Goal: Task Accomplishment & Management: Manage account settings

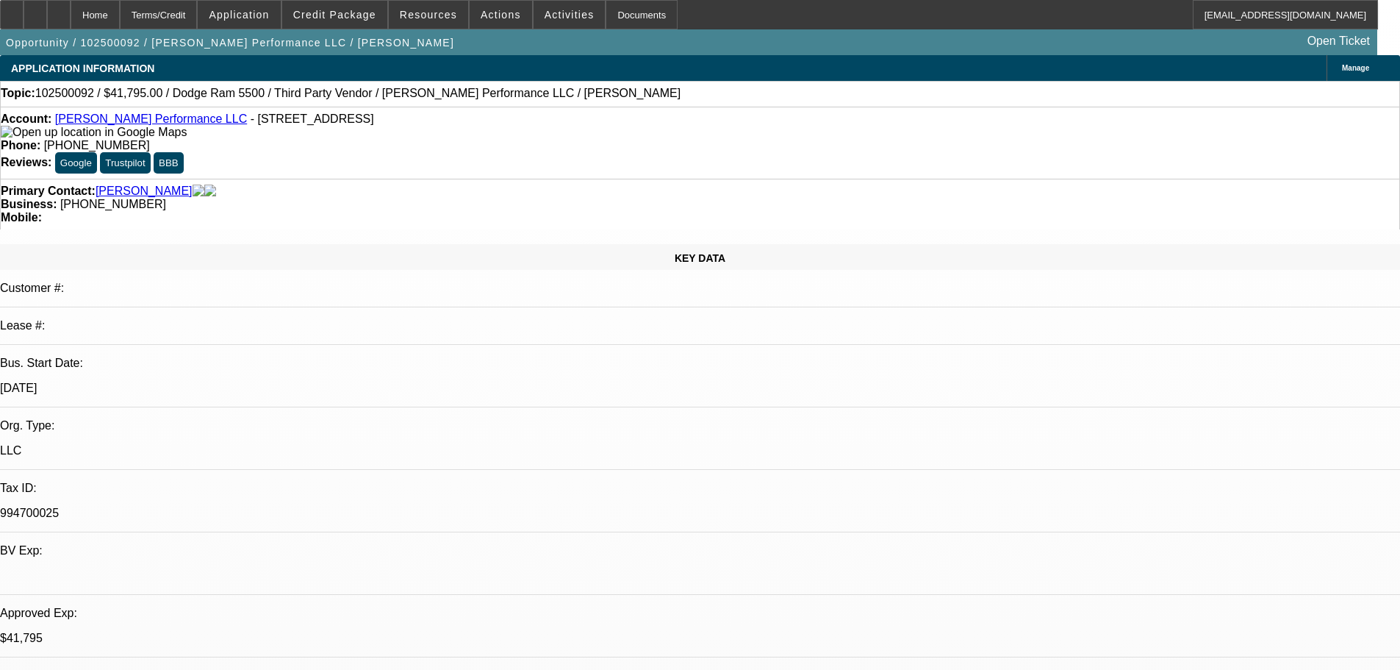
select select "0"
select select "2"
select select "0"
select select "6"
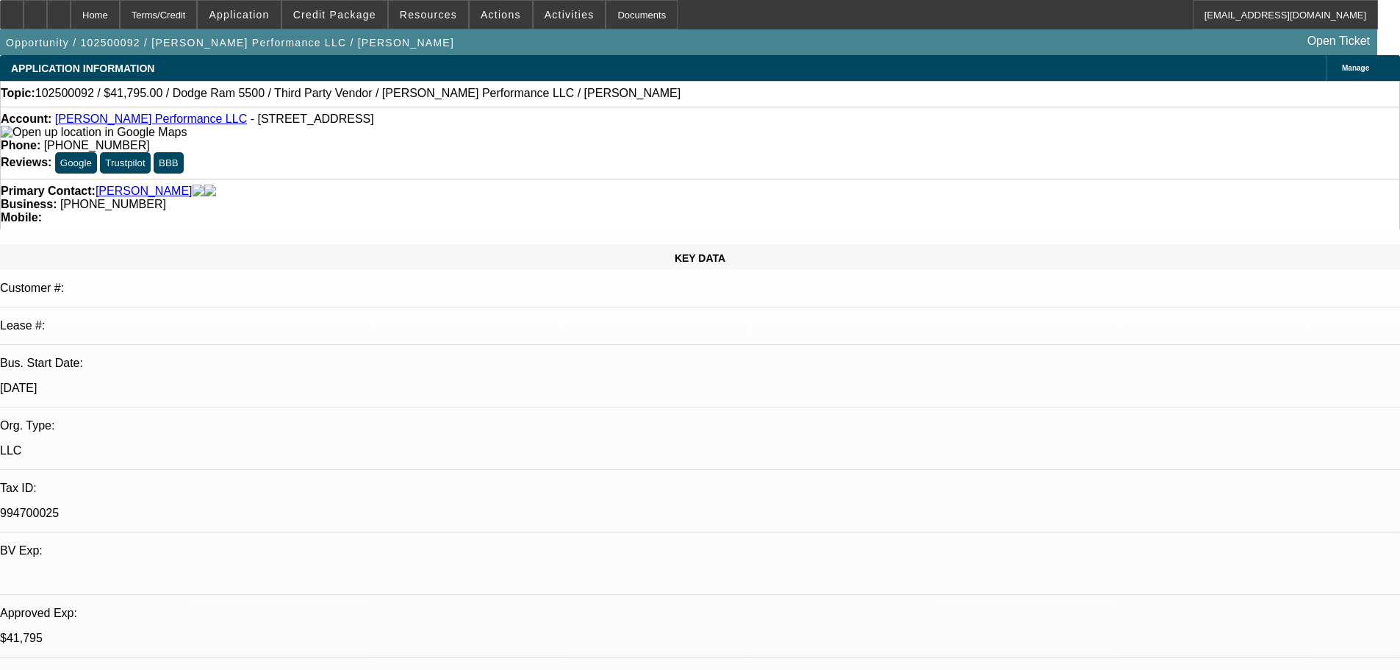
select select "0"
select select "2"
select select "0"
select select "6"
select select "0"
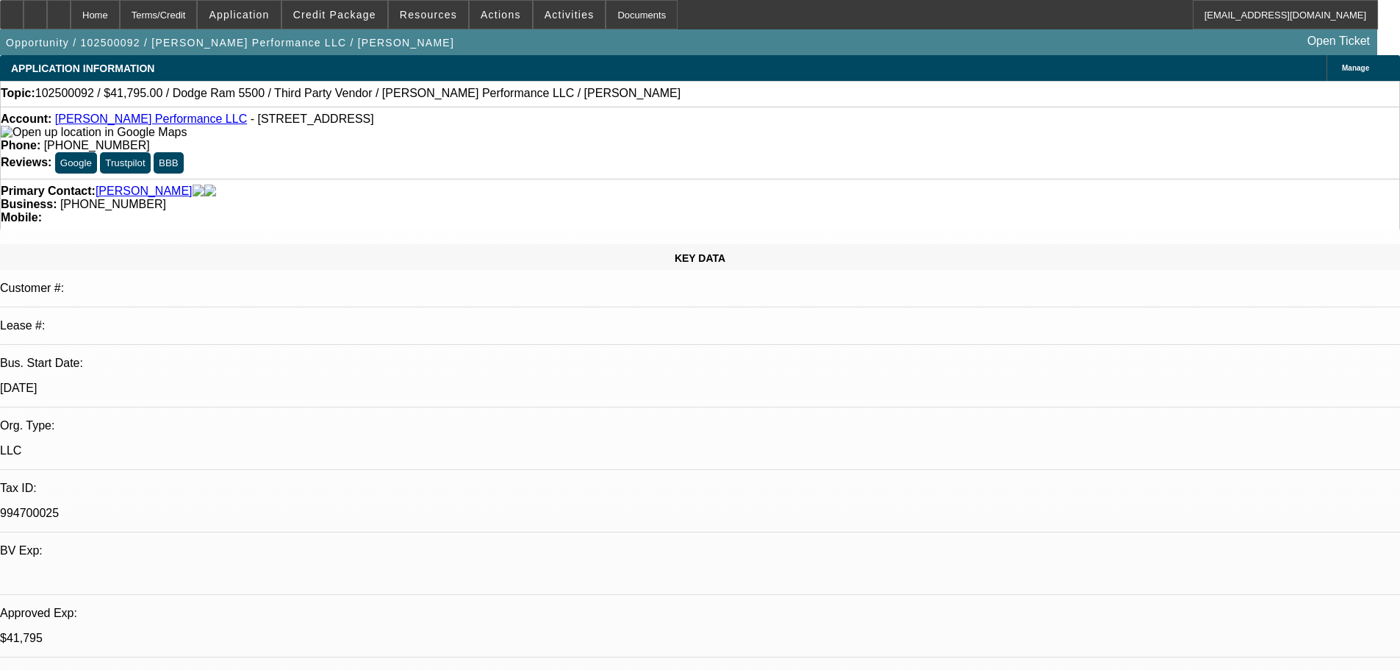
select select "2"
select select "0.1"
select select "4"
select select "0"
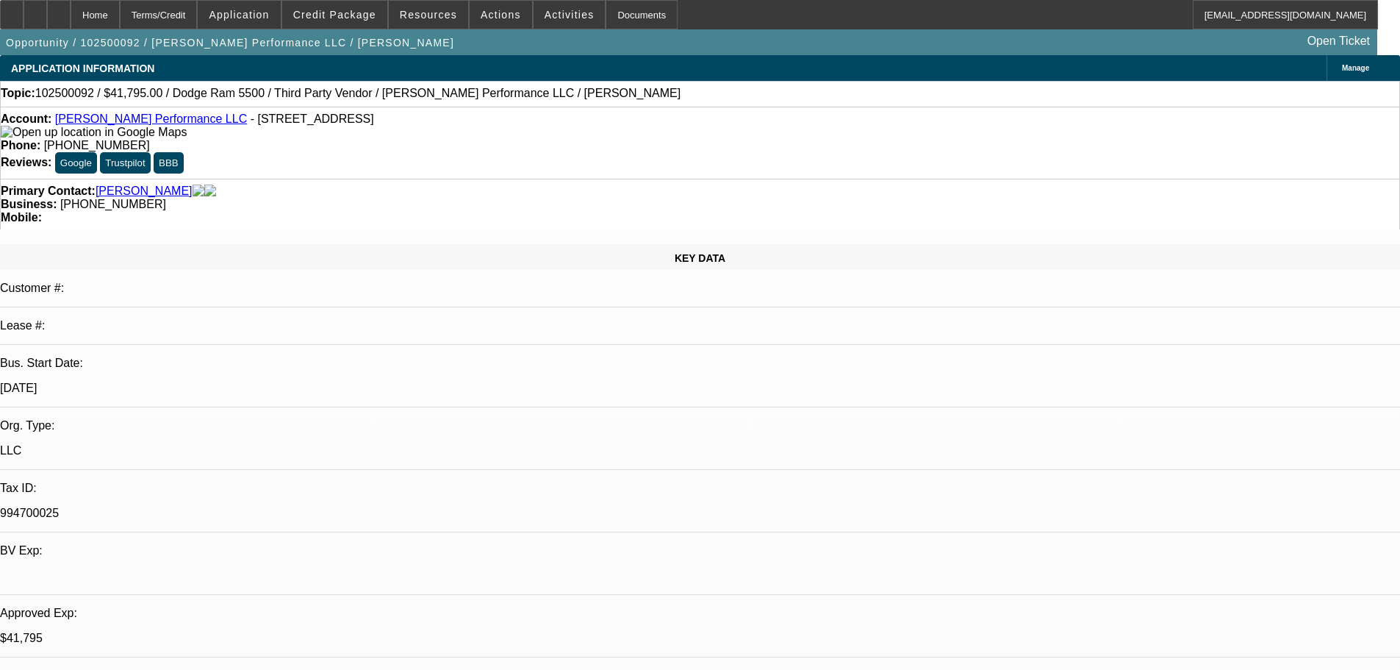
select select "2"
select select "0.1"
select select "4"
click at [473, 21] on span at bounding box center [501, 14] width 62 height 35
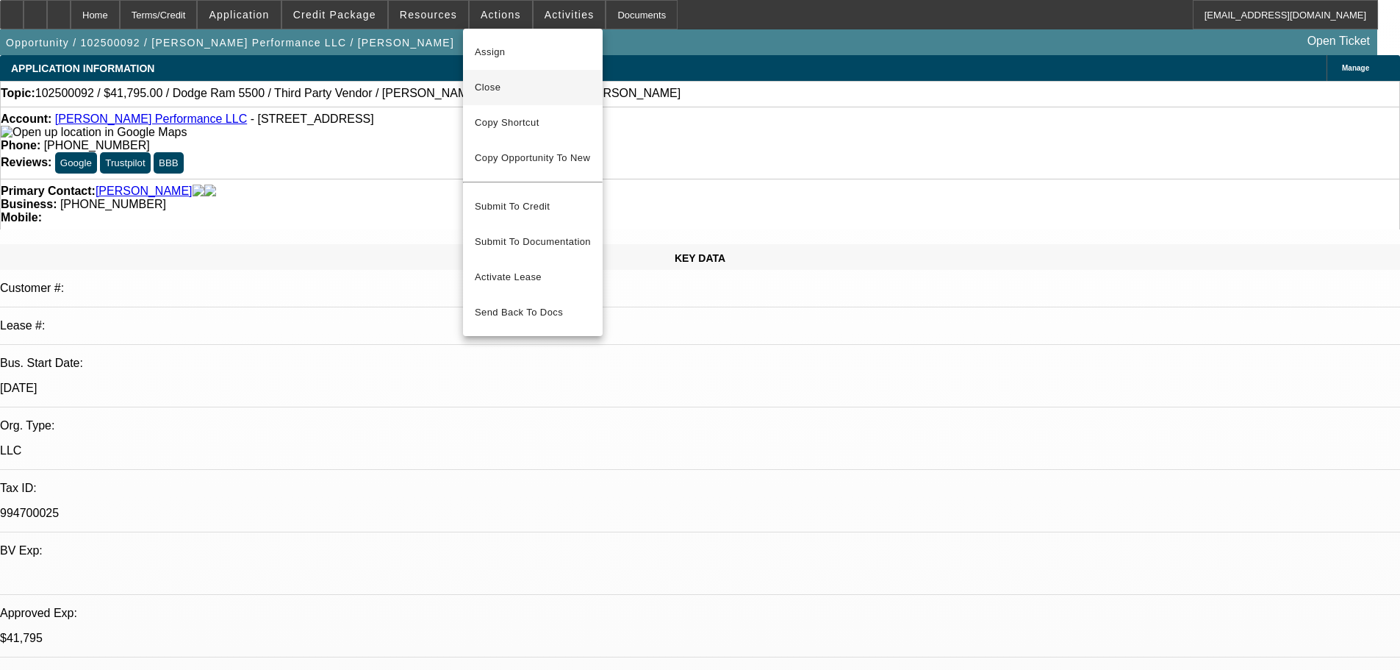
click at [511, 93] on span "Close" at bounding box center [533, 88] width 116 height 18
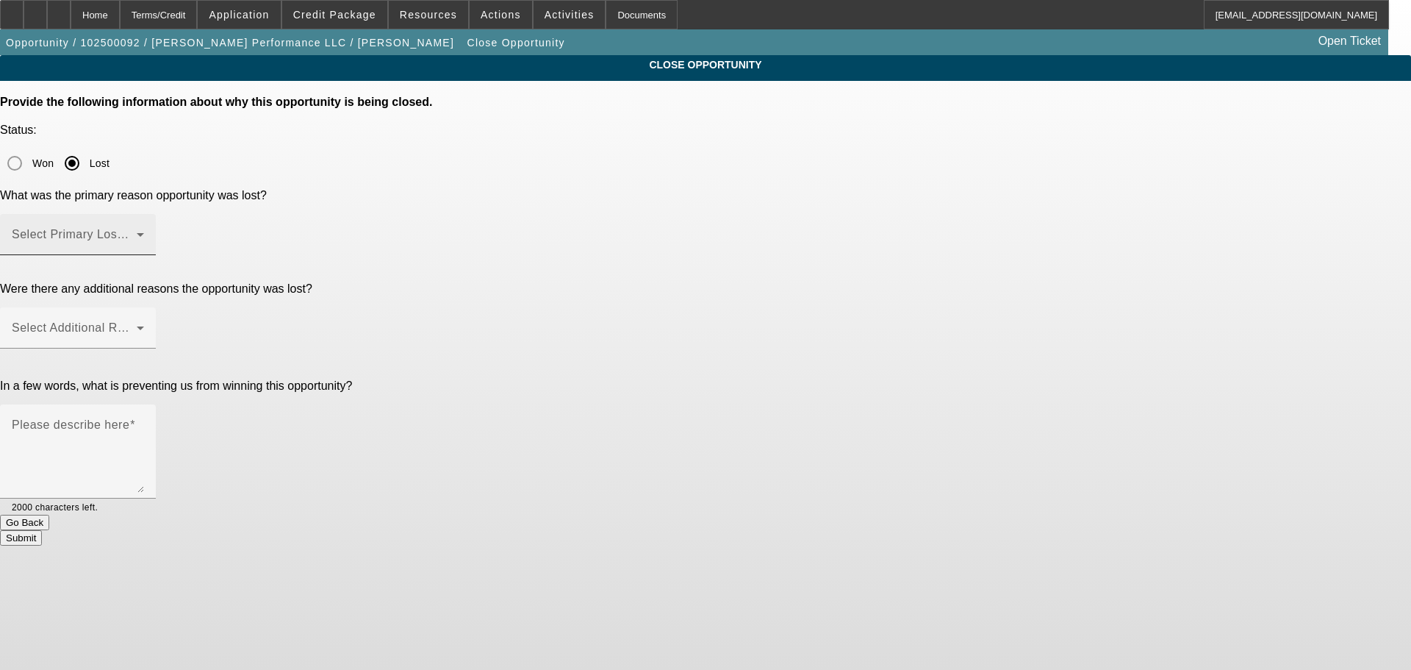
click at [167, 228] on mat-label "Select Primary Lost Reason" at bounding box center [89, 234] width 155 height 12
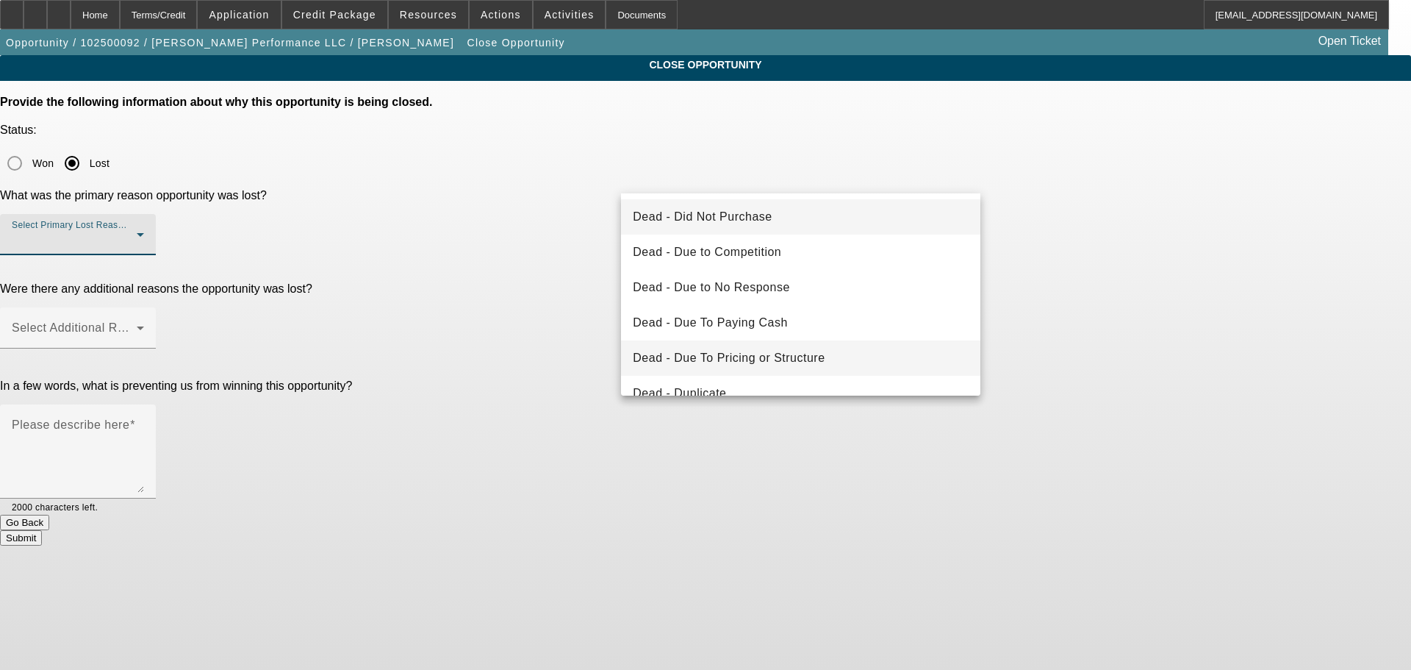
click at [788, 355] on span "Dead - Due To Pricing or Structure" at bounding box center [729, 358] width 192 height 18
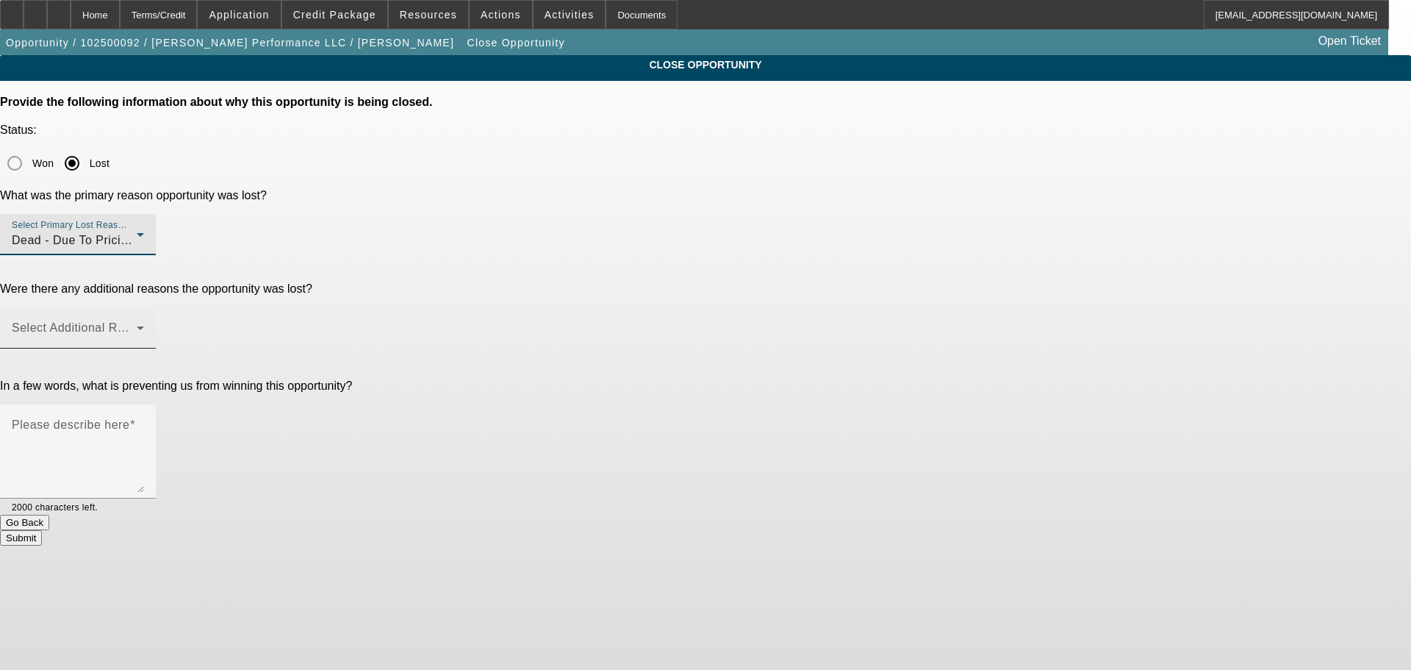
click at [137, 325] on span at bounding box center [74, 334] width 125 height 18
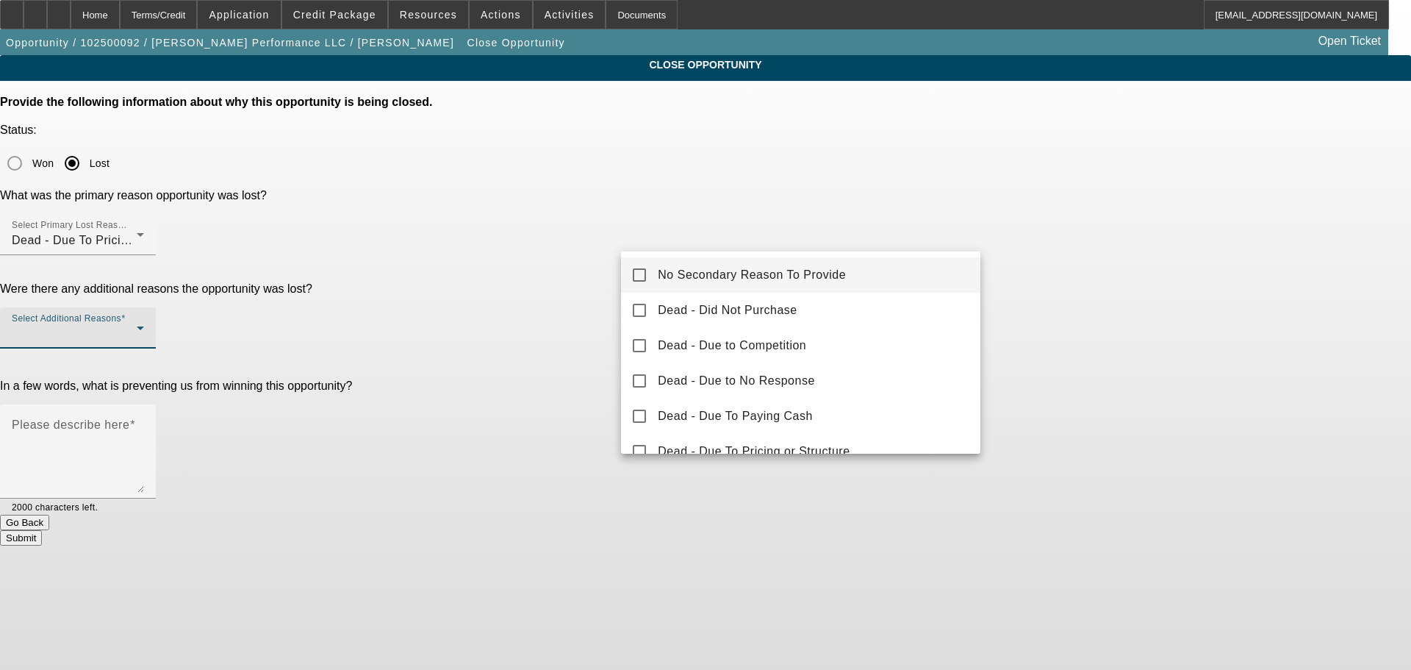
click at [644, 274] on mat-pseudo-checkbox at bounding box center [639, 274] width 13 height 13
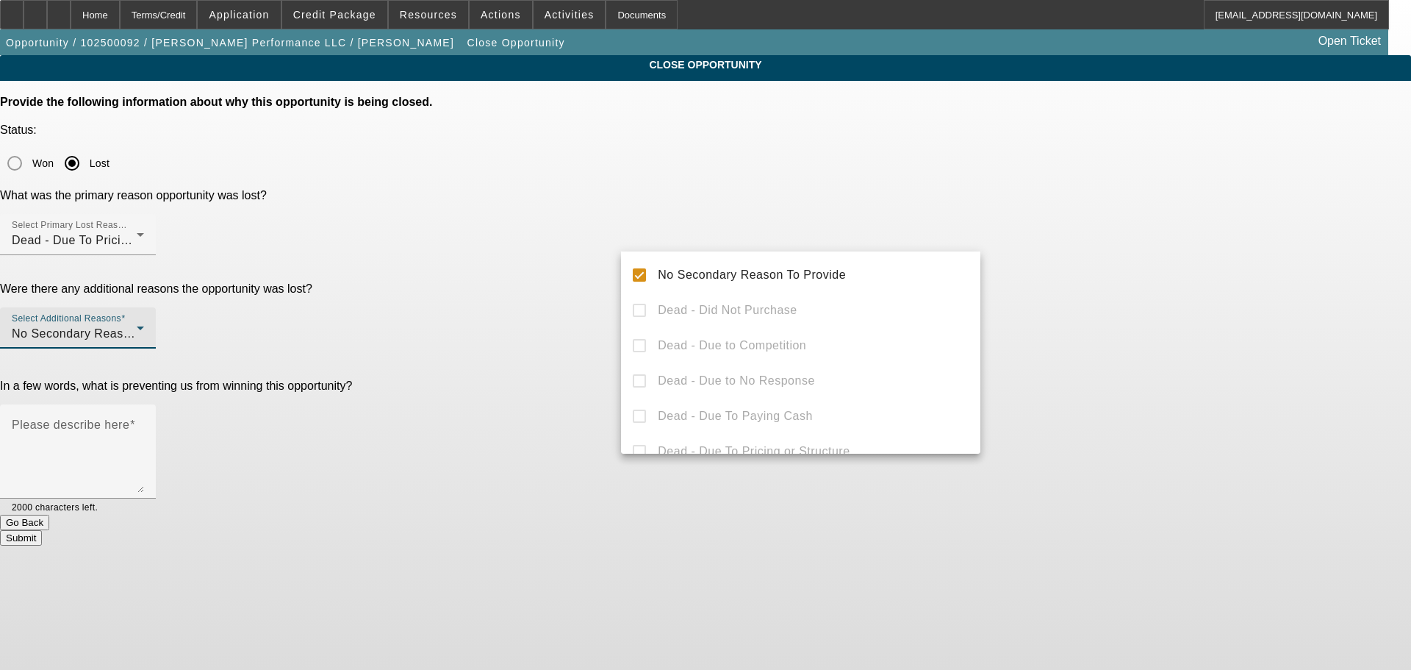
click at [579, 356] on div at bounding box center [705, 335] width 1411 height 670
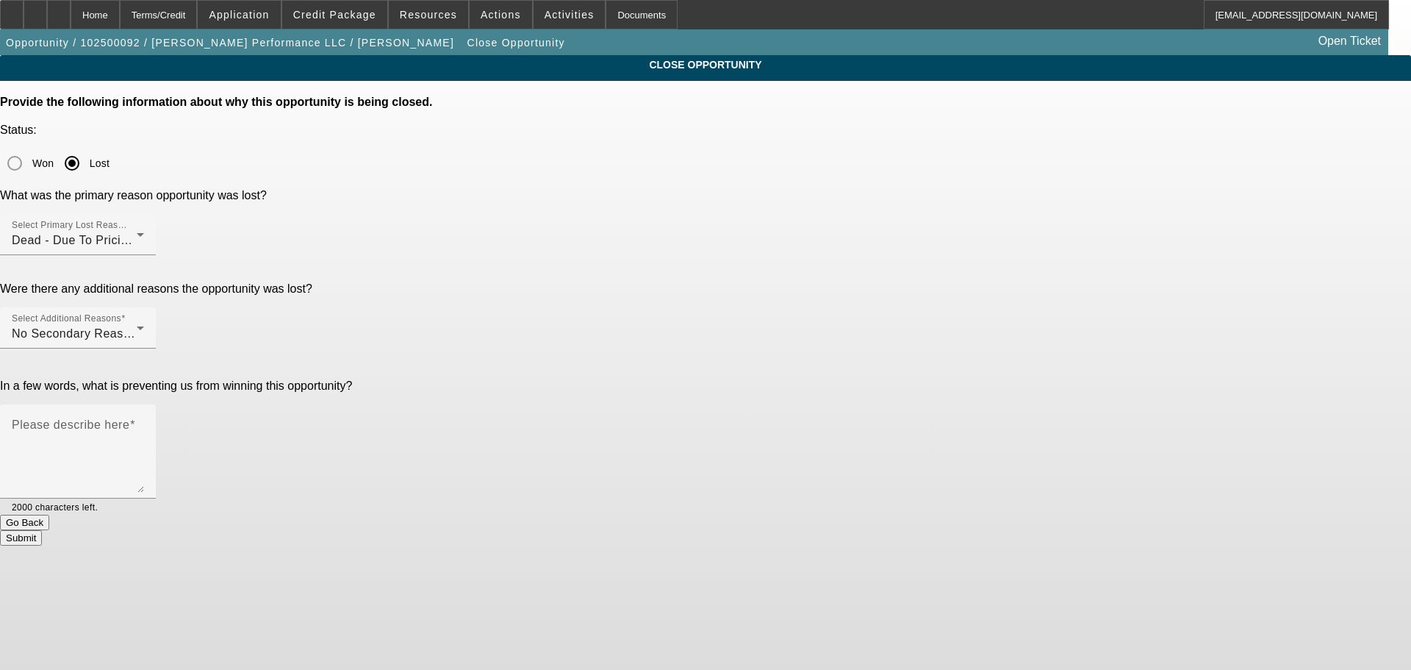
click at [42, 530] on button "Submit" at bounding box center [21, 537] width 42 height 15
click at [144, 422] on textarea "Please describe here" at bounding box center [78, 457] width 132 height 71
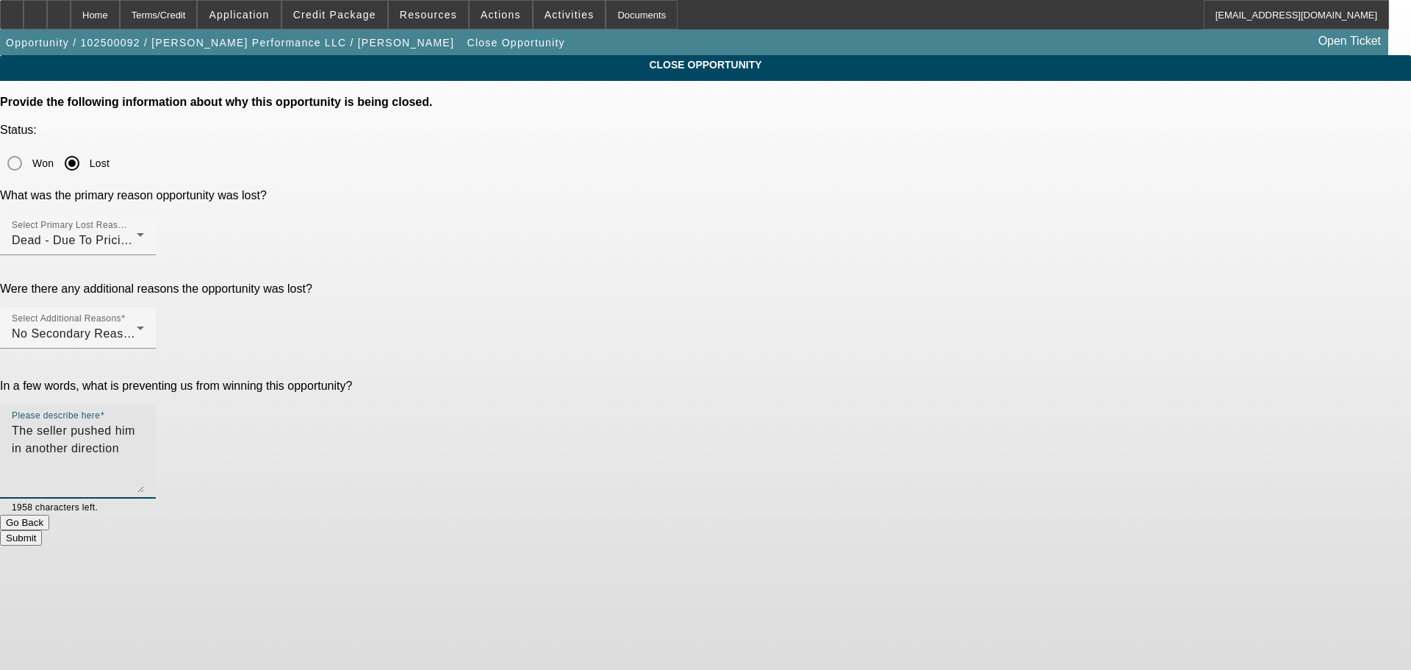
type textarea "The seller pushed him in another direction"
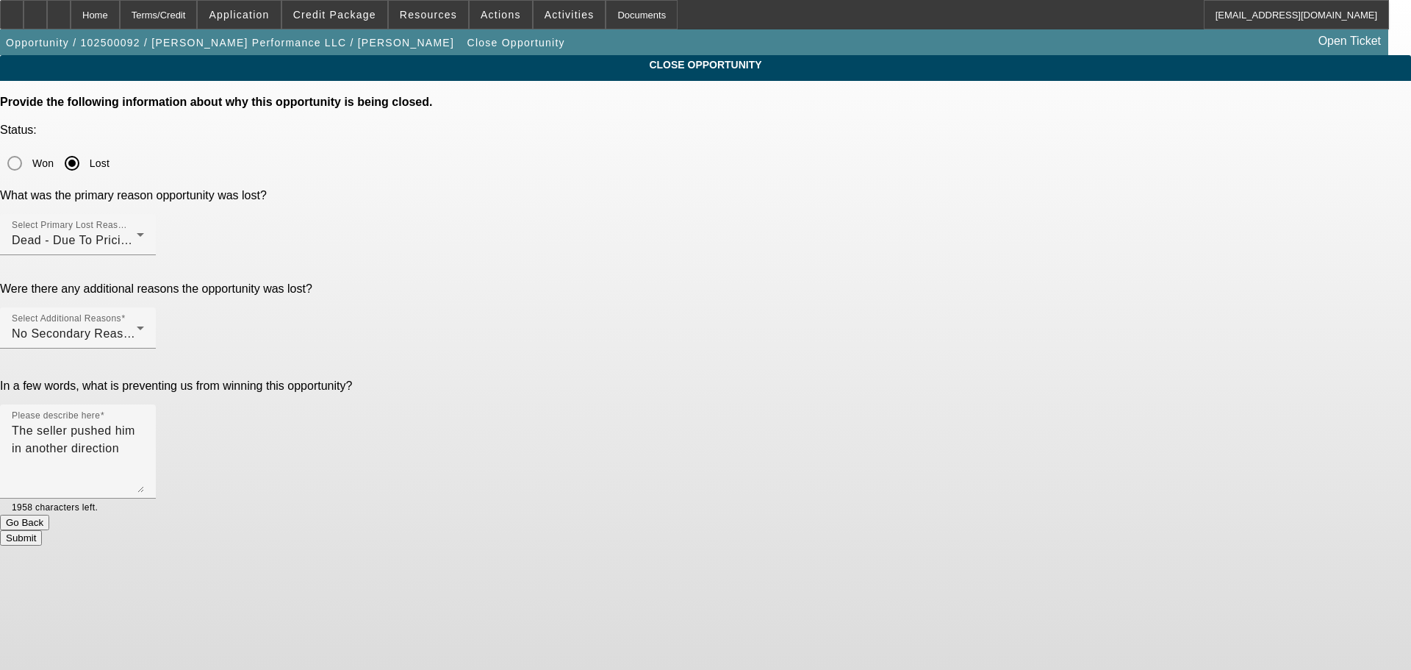
click at [42, 530] on button "Submit" at bounding box center [21, 537] width 42 height 15
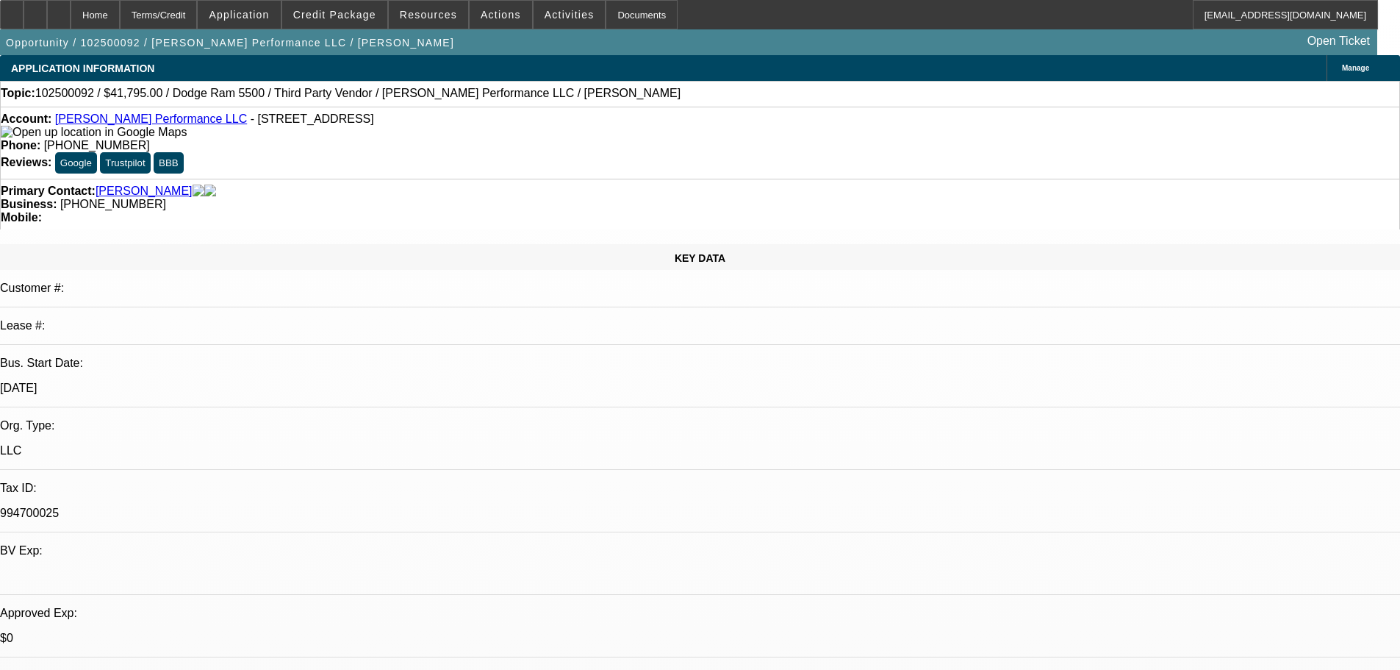
select select "0"
select select "2"
select select "0"
select select "6"
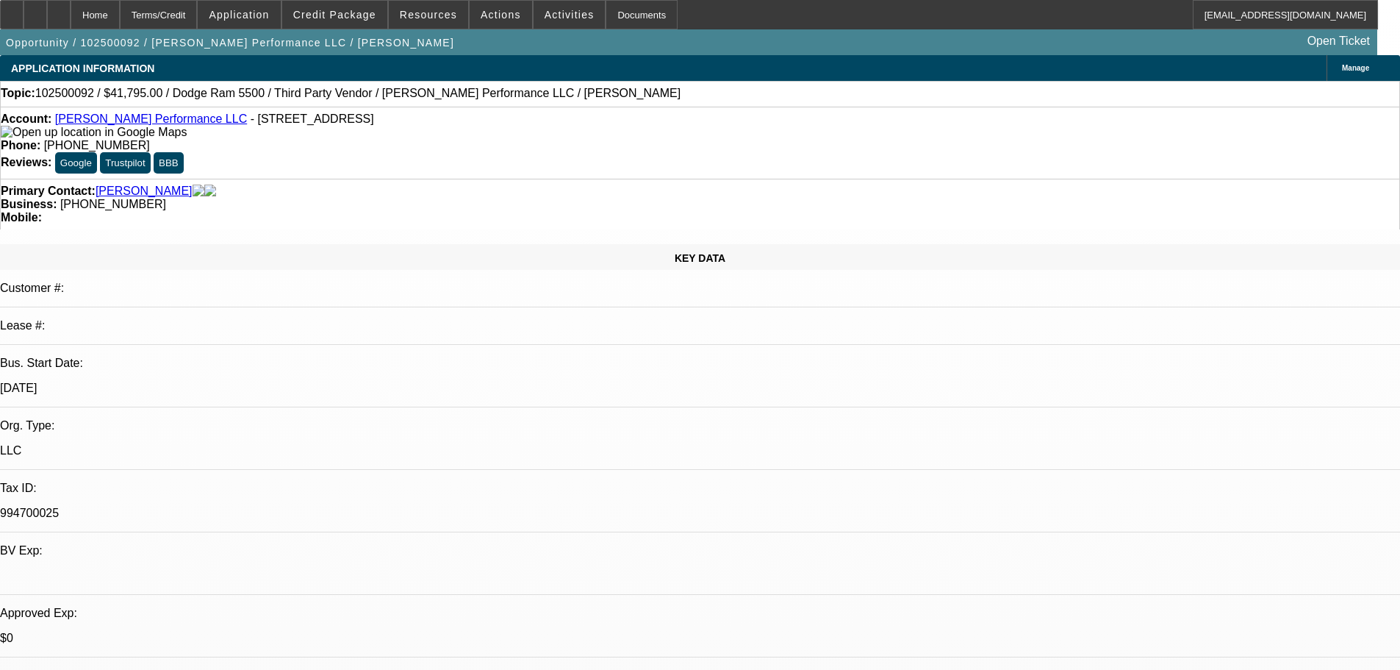
select select "0"
select select "2"
select select "0"
select select "6"
select select "0"
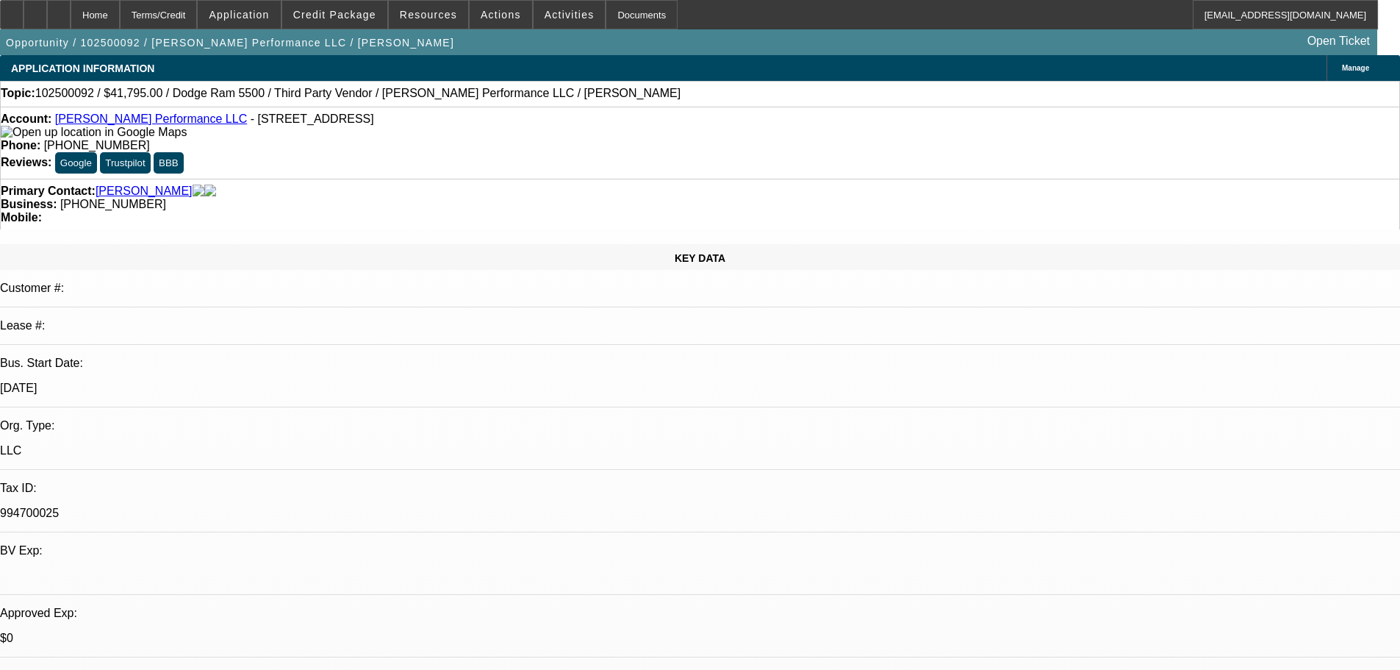
select select "2"
select select "0.1"
select select "4"
select select "0"
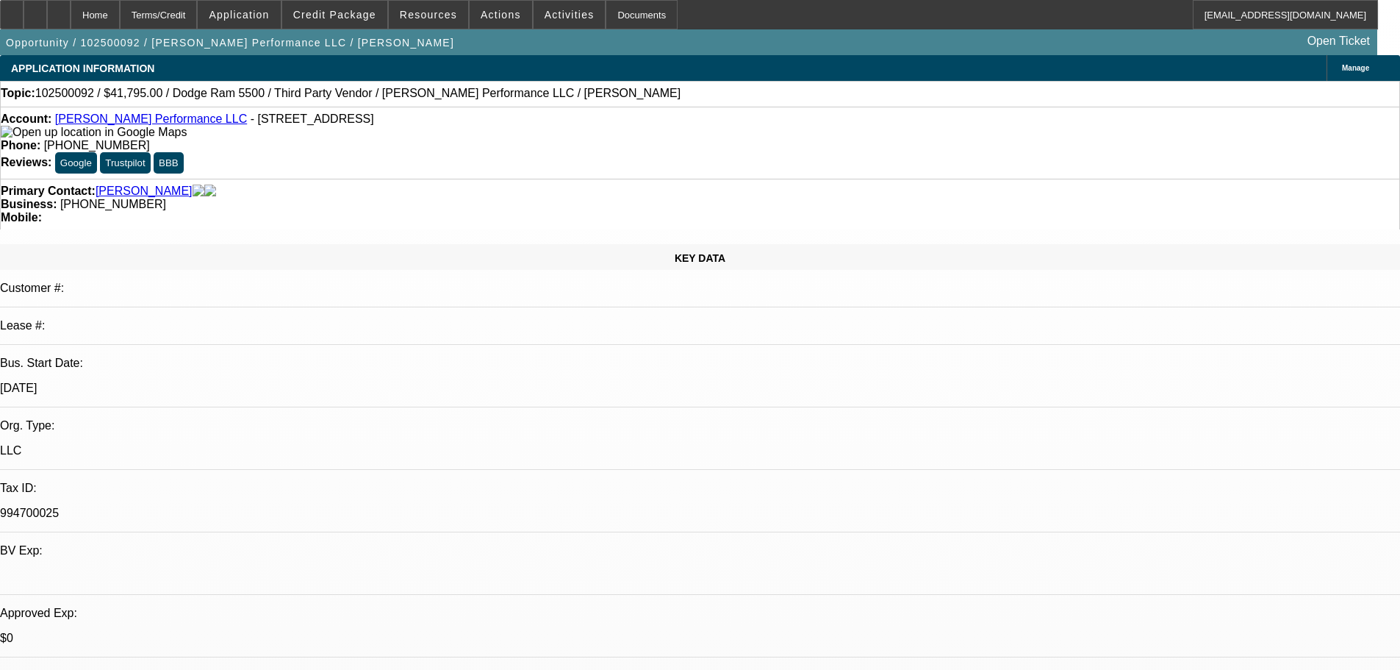
select select "2"
select select "0.1"
select select "4"
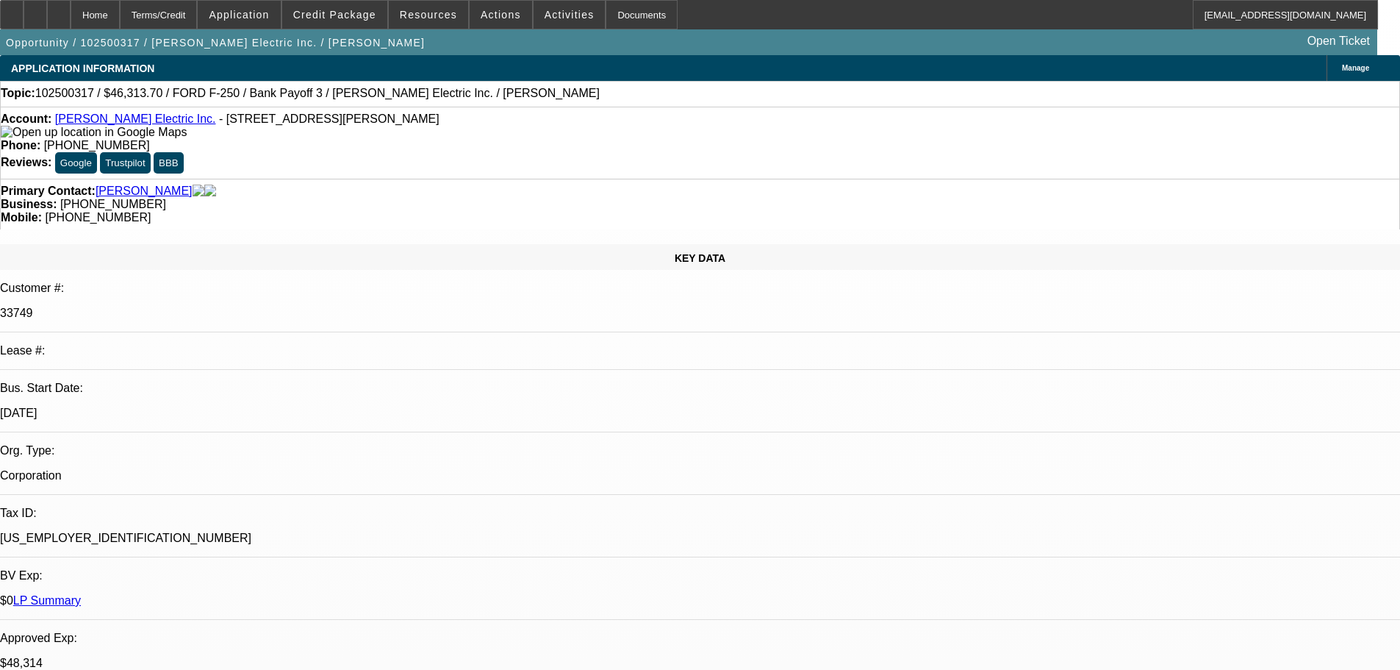
select select "0"
select select "2"
select select "0"
select select "6"
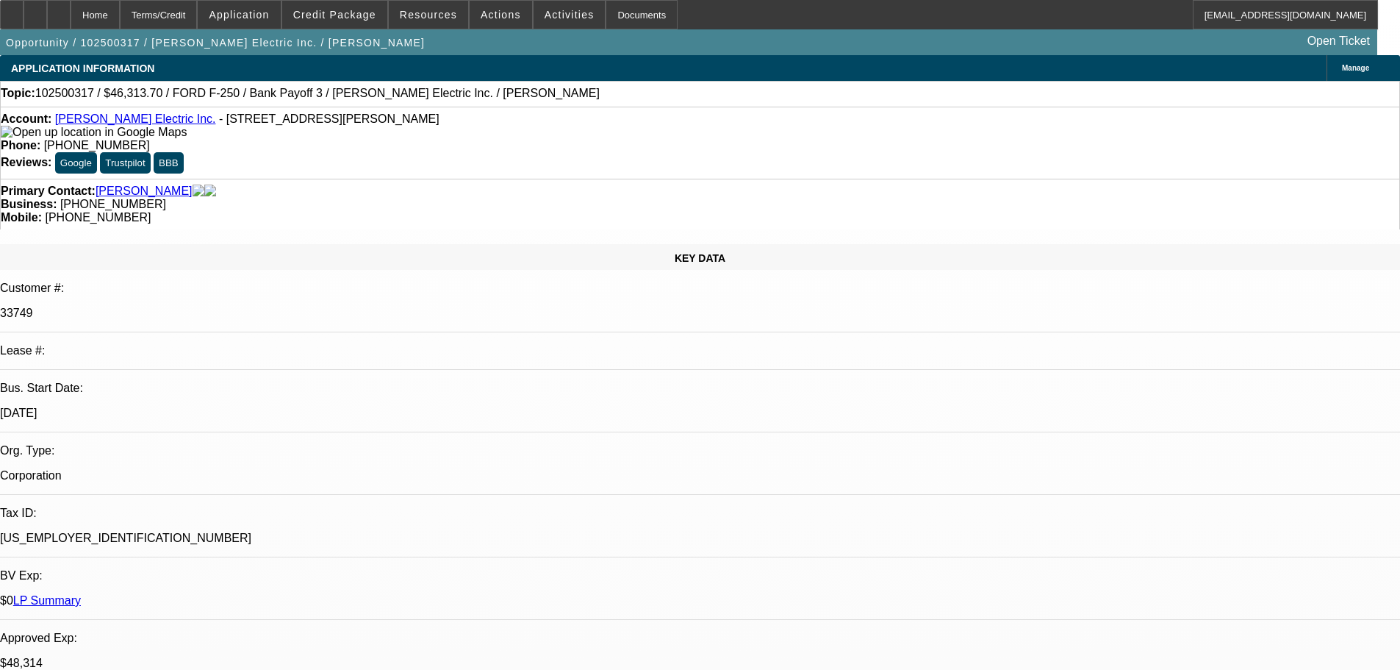
select select "0"
select select "2"
select select "0"
select select "6"
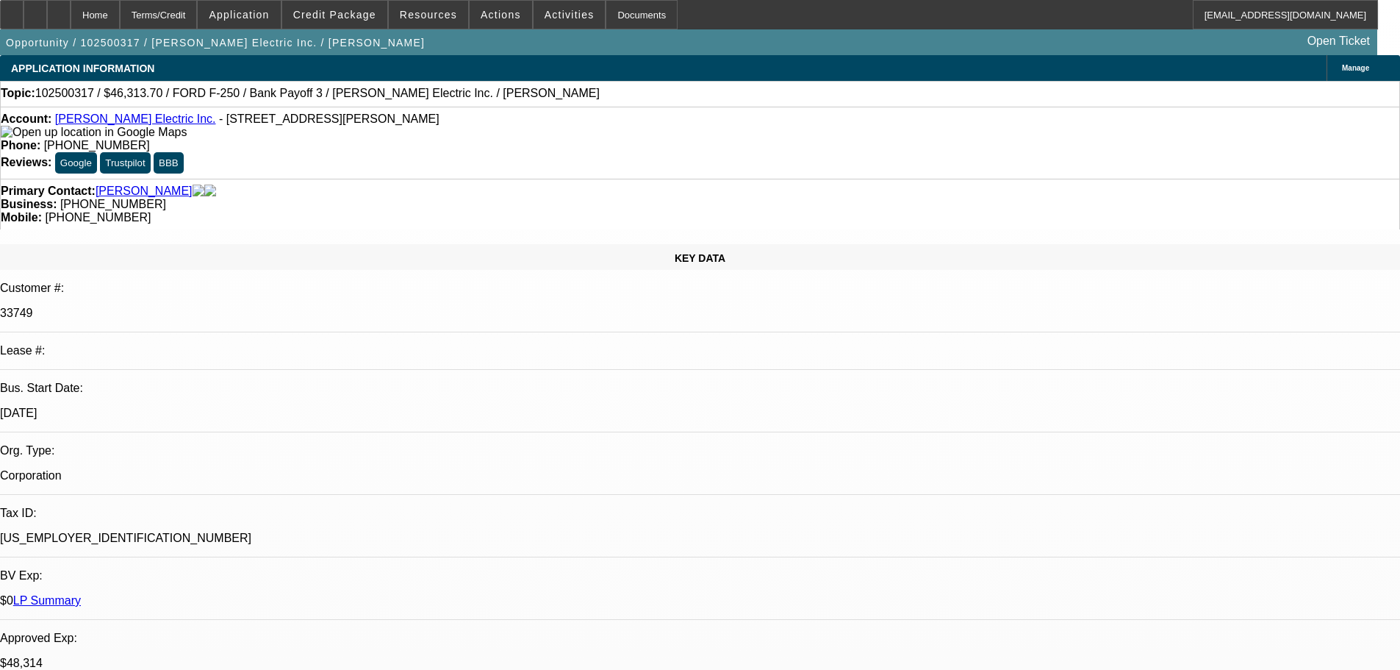
select select "0"
select select "2"
select select "0"
select select "6"
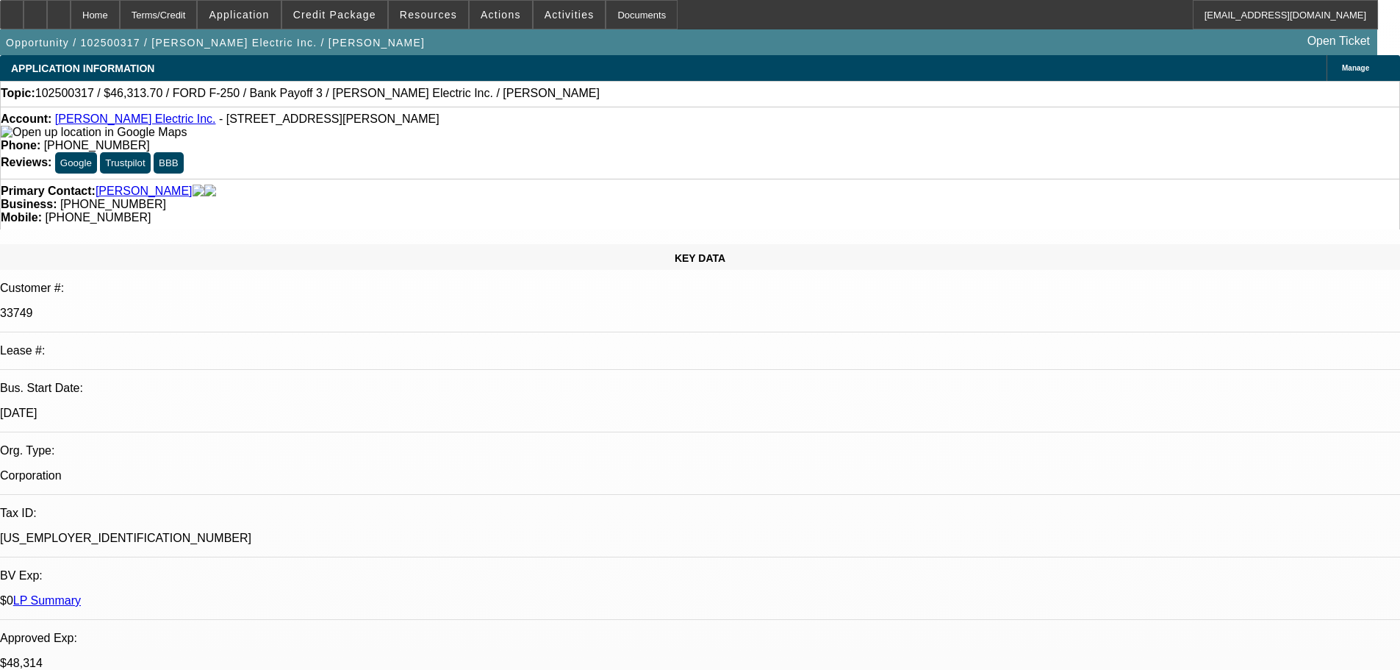
select select "0"
select select "3"
select select "0"
select select "6"
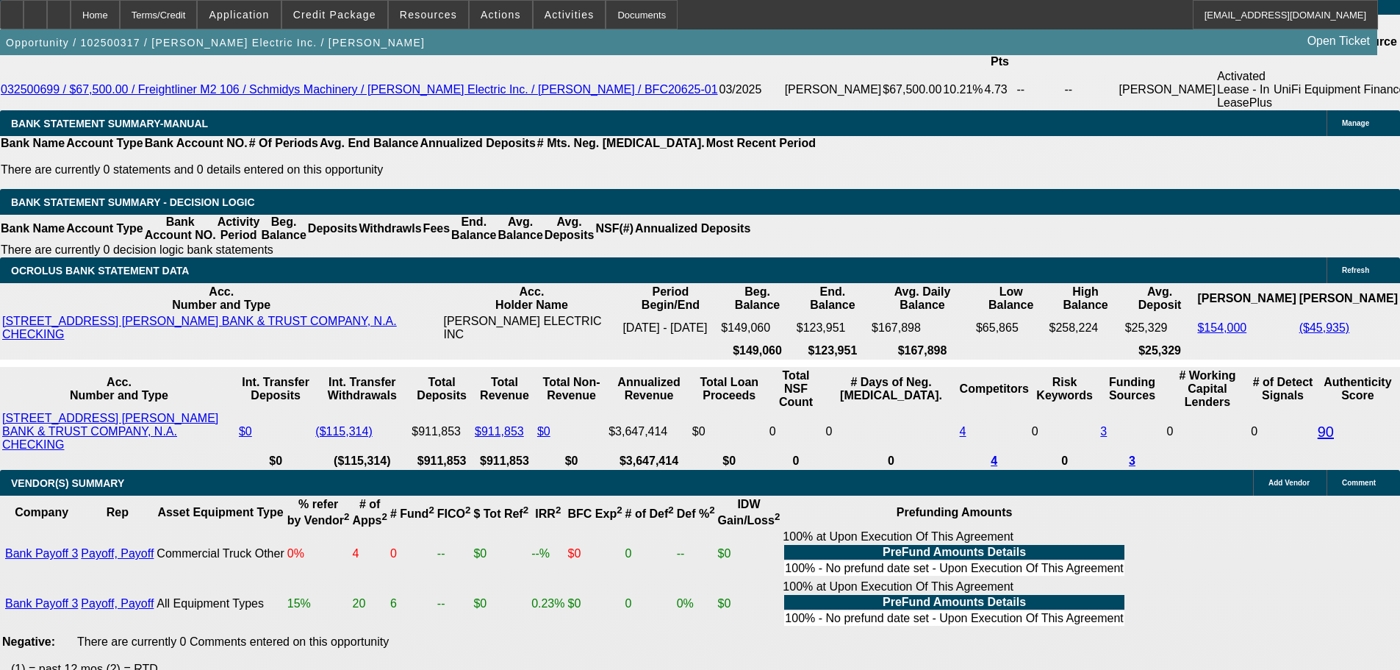
scroll to position [2477, 0]
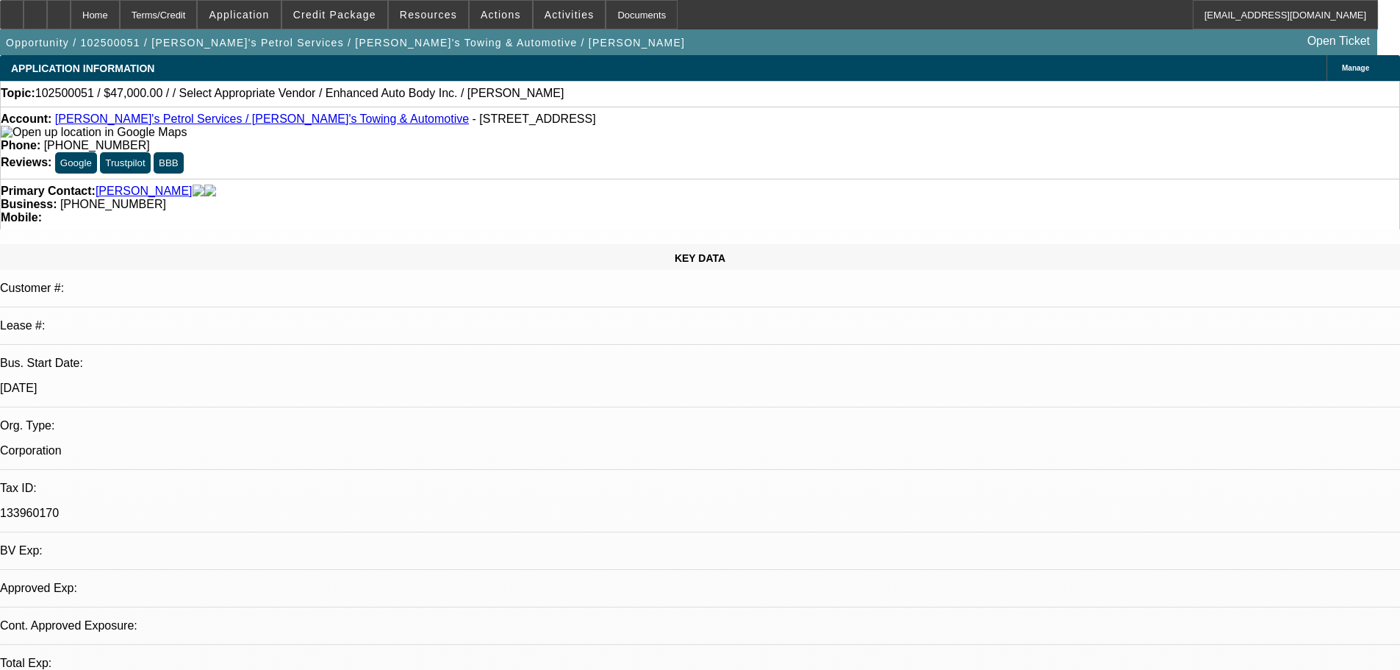
select select "0"
select select "2"
select select "0.1"
select select "4"
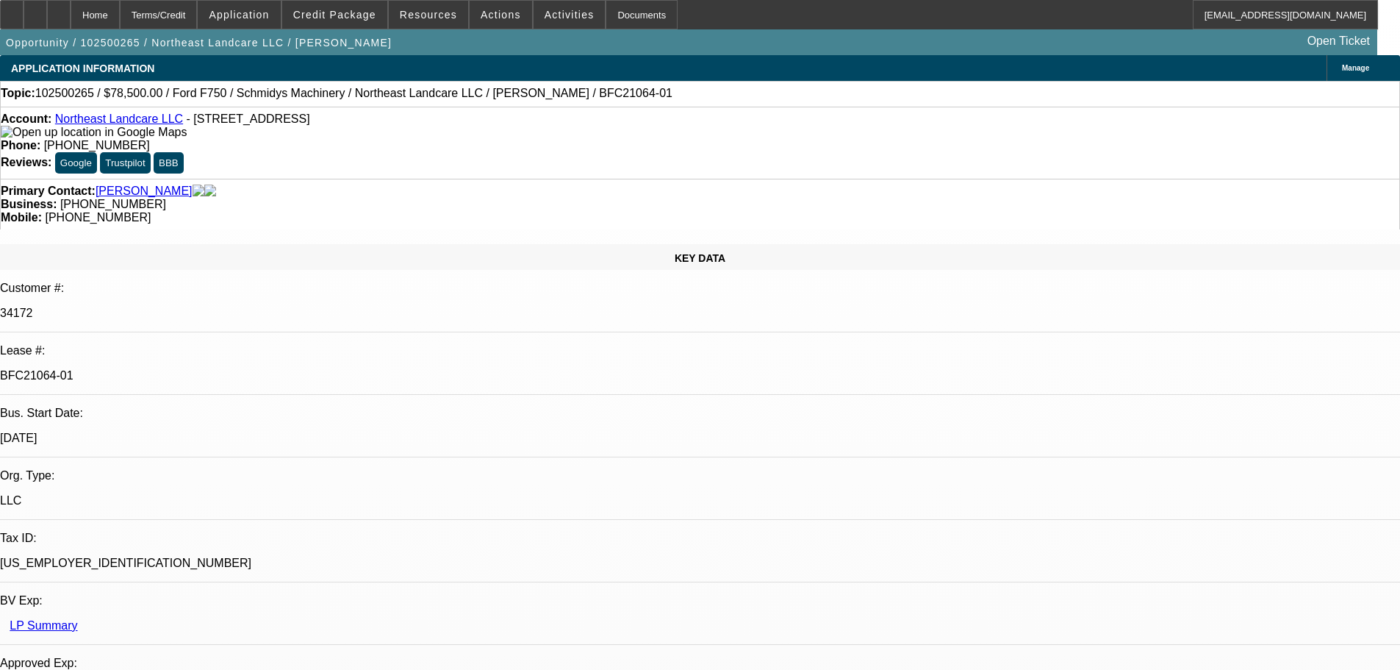
select select "0"
select select "2"
select select "0"
select select "6"
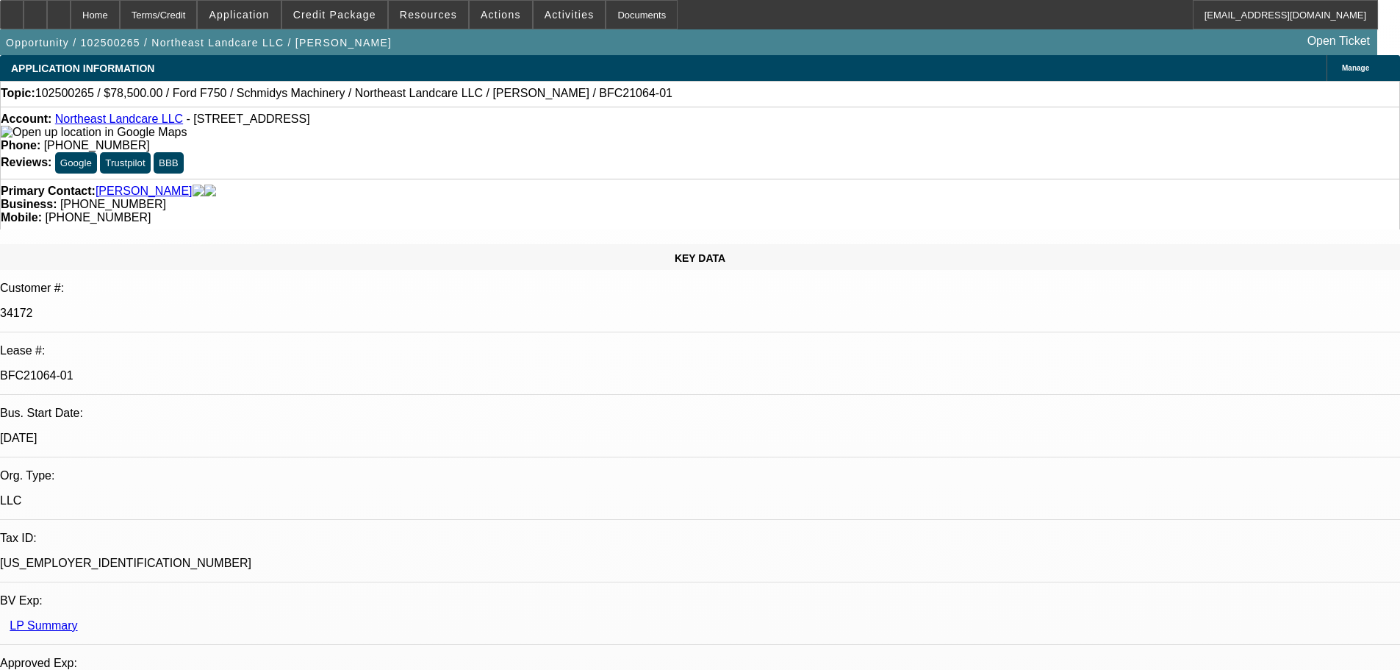
select select "0"
select select "2"
select select "0"
select select "6"
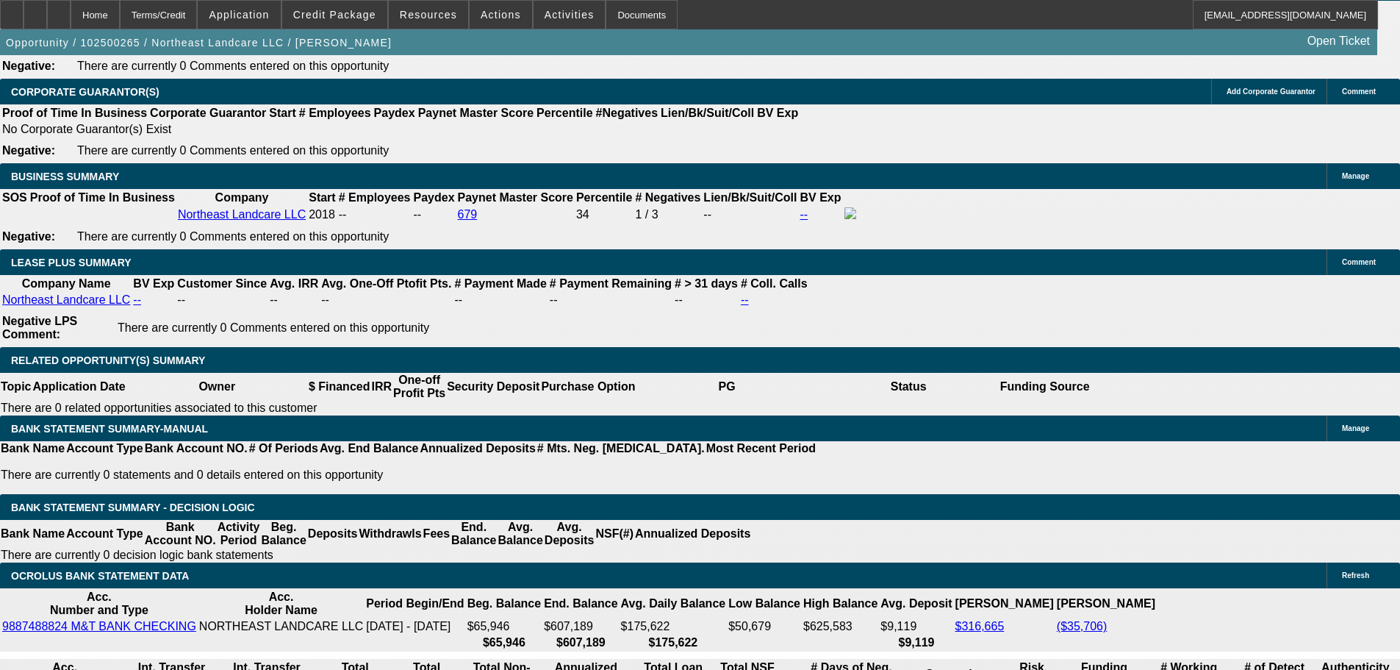
scroll to position [2941, 0]
